Goal: Check status: Check status

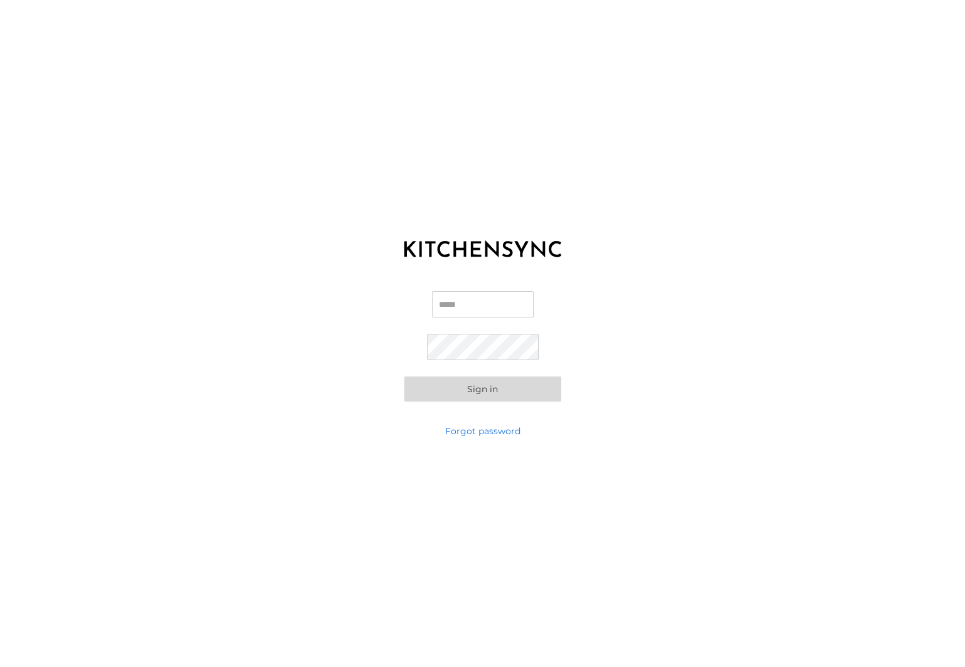
type input "**********"
click at [520, 397] on button "Sign in" at bounding box center [482, 389] width 157 height 25
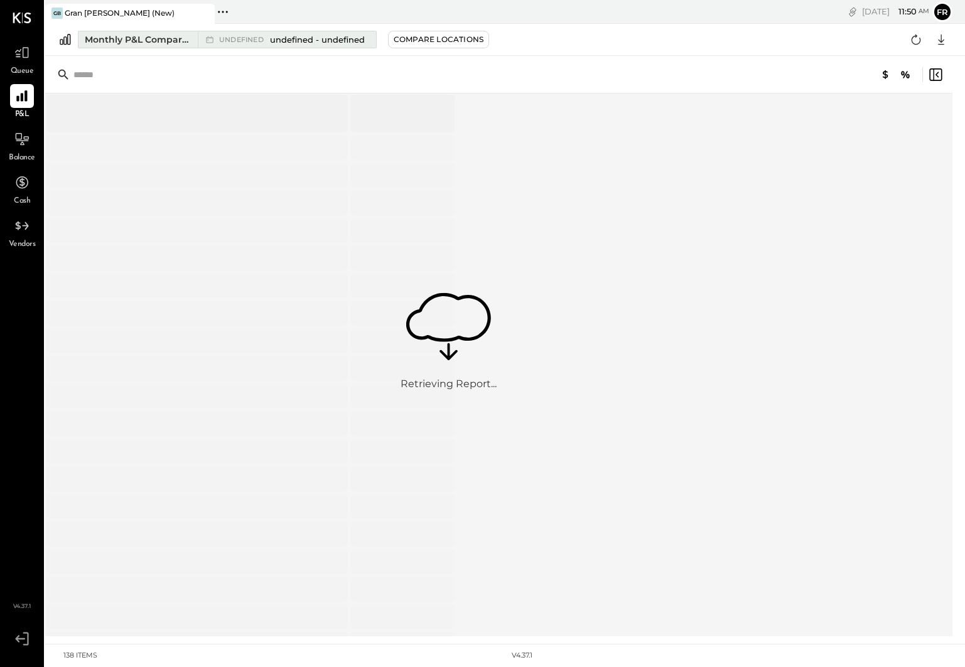
click at [173, 40] on div "Monthly P&L Comparison" at bounding box center [137, 39] width 105 height 13
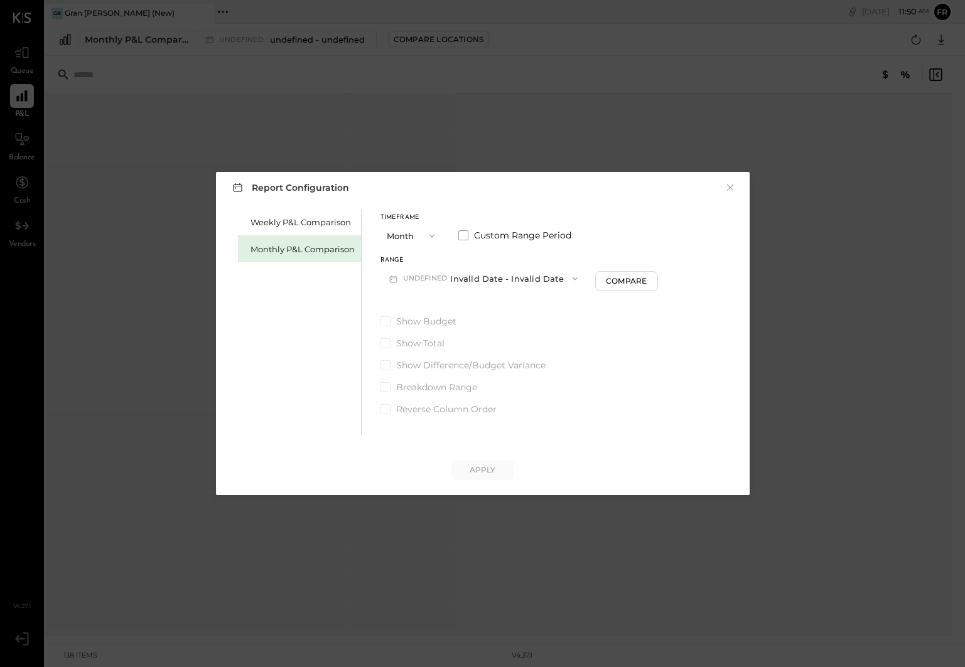
click at [558, 276] on button "undefined Invalid Date - Invalid Date" at bounding box center [483, 278] width 206 height 23
drag, startPoint x: 538, startPoint y: 261, endPoint x: 509, endPoint y: 259, distance: 29.5
click at [537, 261] on div "Range" at bounding box center [483, 260] width 206 height 6
click at [458, 234] on div "Timeframe Month Custom Range Period" at bounding box center [519, 231] width 278 height 33
click at [460, 234] on span at bounding box center [463, 235] width 10 height 10
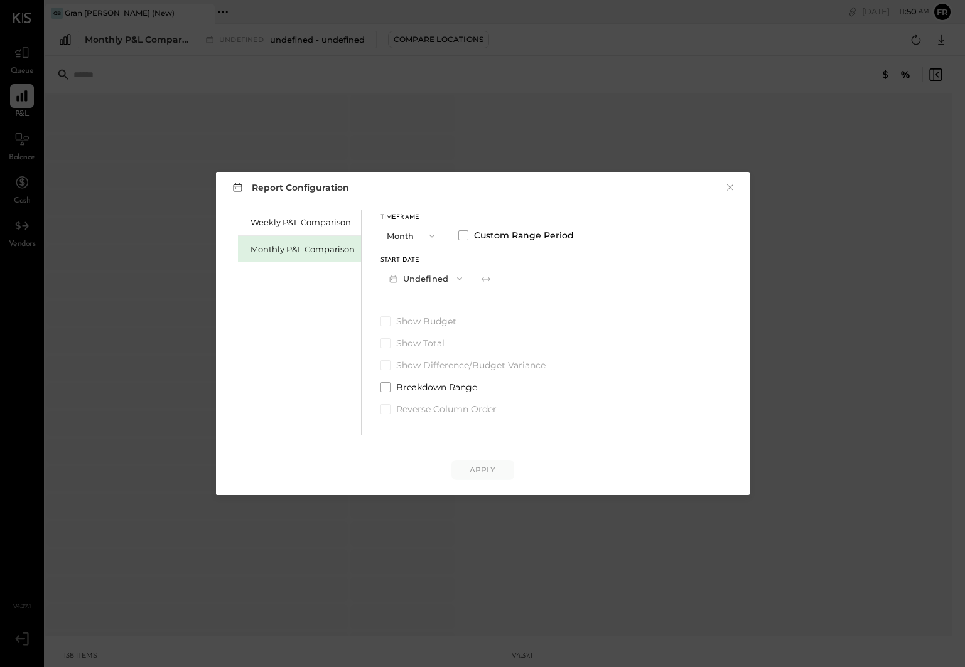
click at [453, 271] on button "undefined" at bounding box center [425, 278] width 91 height 23
click at [422, 423] on span "[DATE]" at bounding box center [409, 426] width 26 height 11
click at [533, 276] on button "[DATE]" at bounding box center [522, 278] width 75 height 23
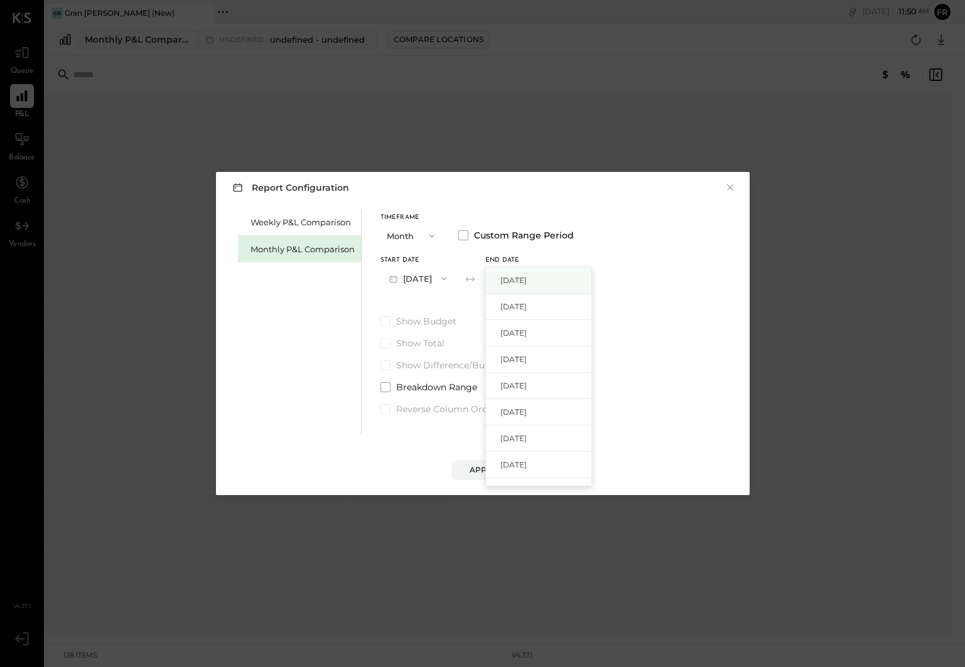
click at [537, 288] on div "[DATE]" at bounding box center [538, 280] width 105 height 26
click at [476, 471] on div "Apply" at bounding box center [483, 470] width 26 height 11
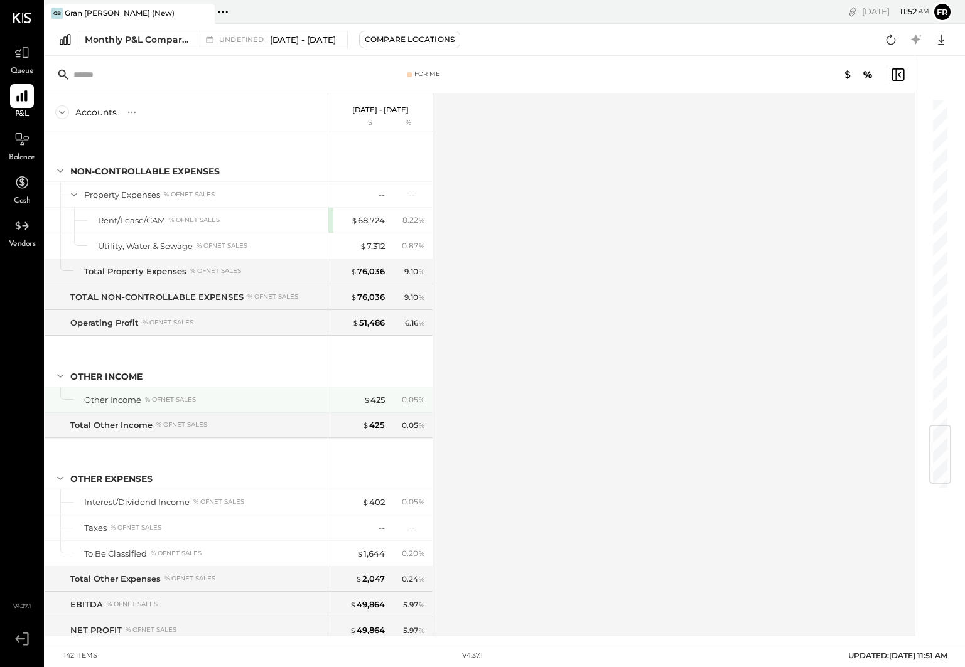
scroll to position [2840, 0]
